Goal: Task Accomplishment & Management: Manage account settings

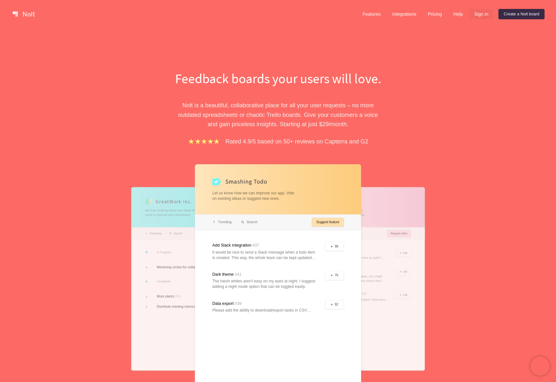
click at [485, 12] on link "Sign in" at bounding box center [481, 14] width 24 height 10
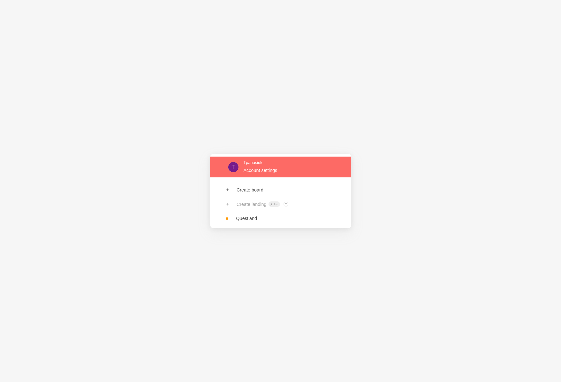
click at [275, 166] on link at bounding box center [280, 166] width 141 height 21
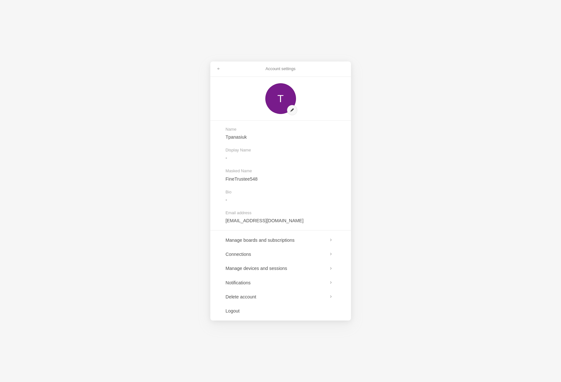
click at [154, 226] on div "Account settings T Name Tpanasiuk Display Name - Masked Name FineTrustee548 Bio…" at bounding box center [280, 191] width 561 height 382
click at [222, 70] on link at bounding box center [219, 69] width 12 height 10
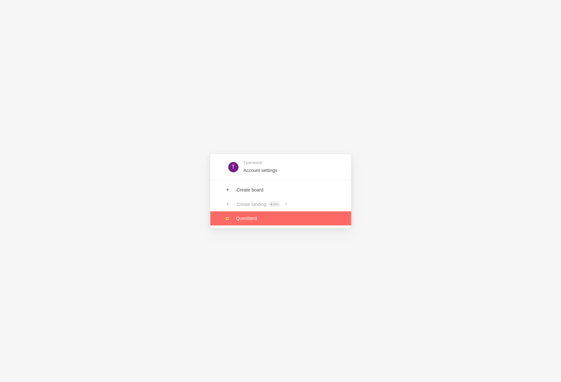
click at [257, 222] on link at bounding box center [280, 218] width 141 height 14
